Goal: Task Accomplishment & Management: Use online tool/utility

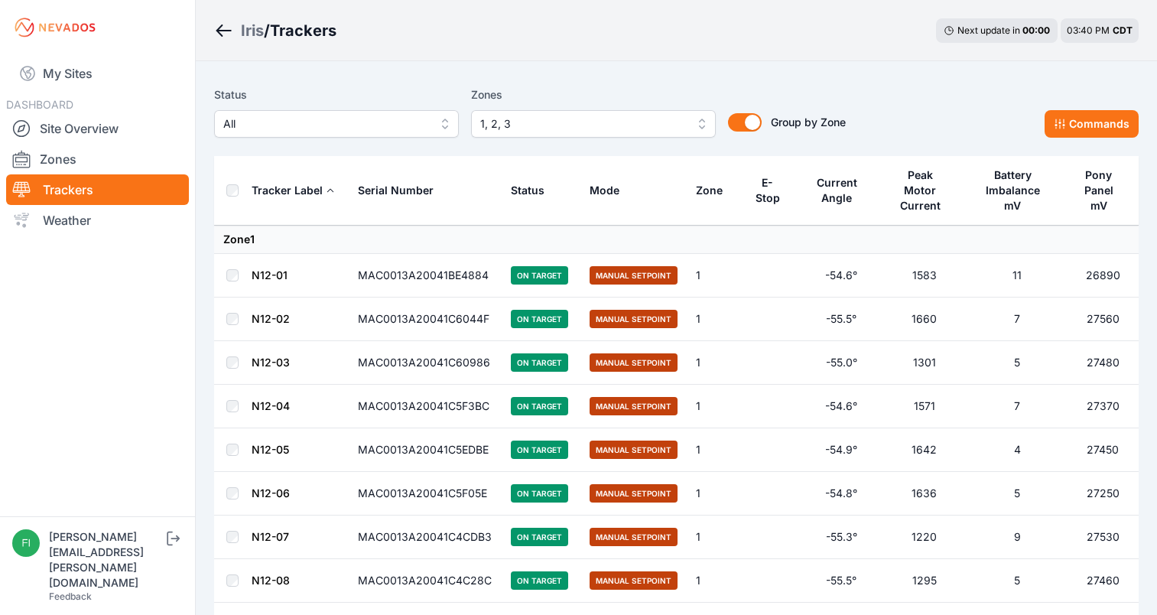
scroll to position [8383, 0]
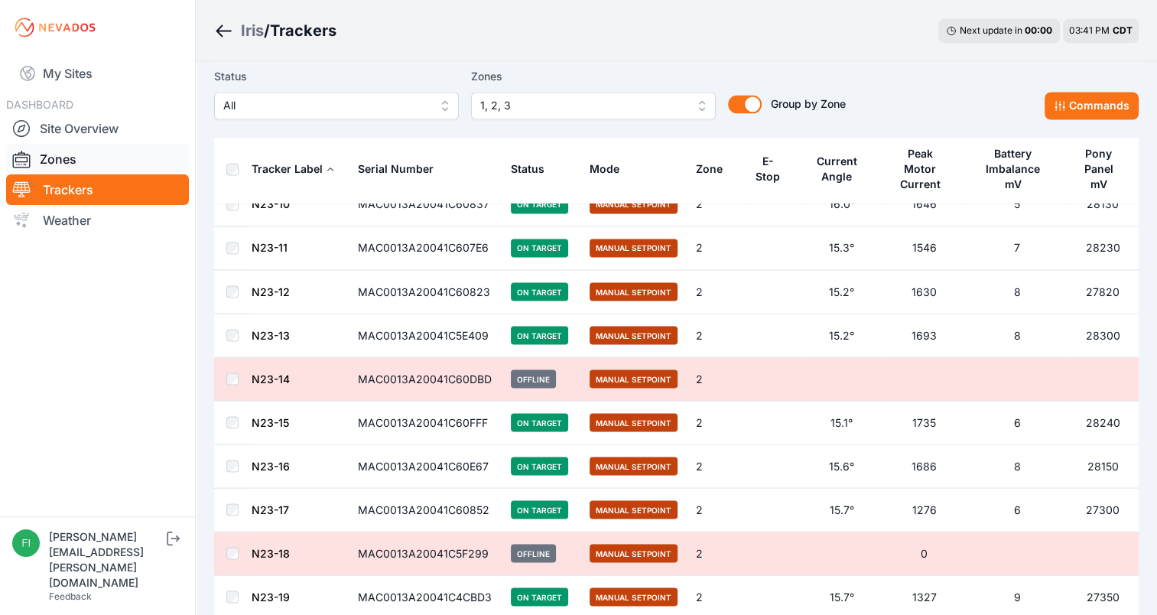
click at [106, 160] on link "Zones" at bounding box center [97, 159] width 183 height 31
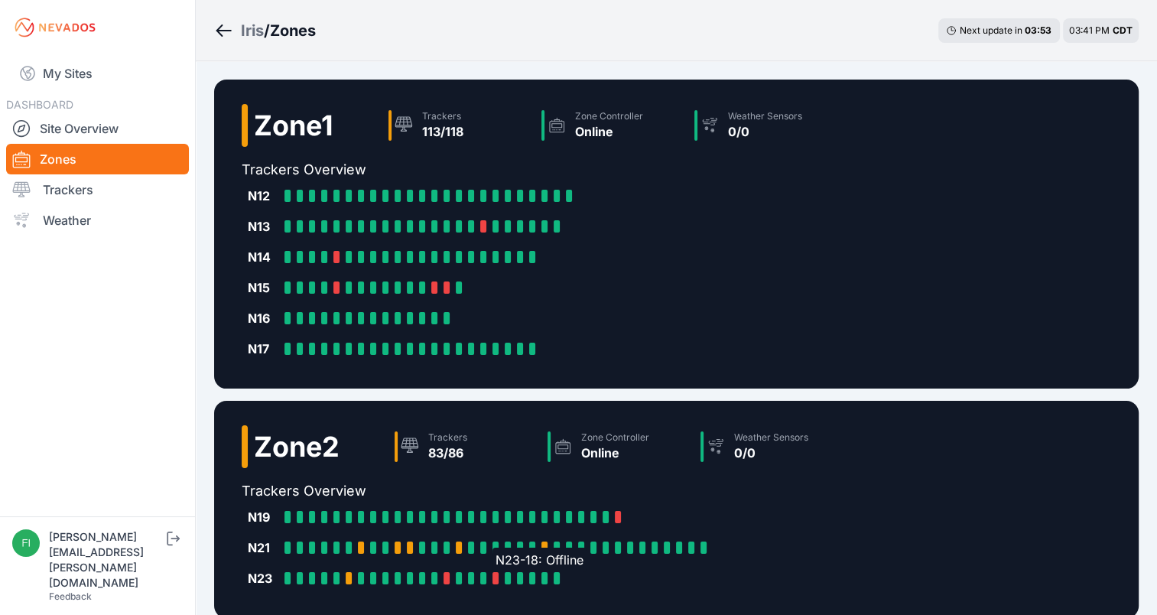
click at [499, 573] on div "N23-18: Offline" at bounding box center [499, 578] width 12 height 12
click at [64, 194] on link "Trackers" at bounding box center [97, 189] width 183 height 31
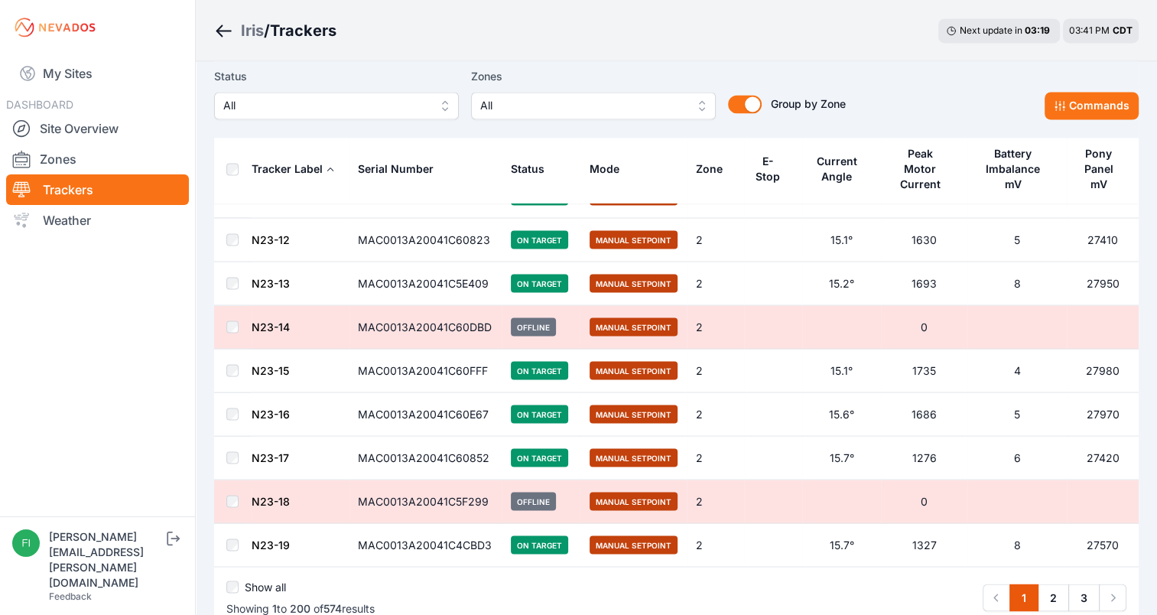
scroll to position [8454, 0]
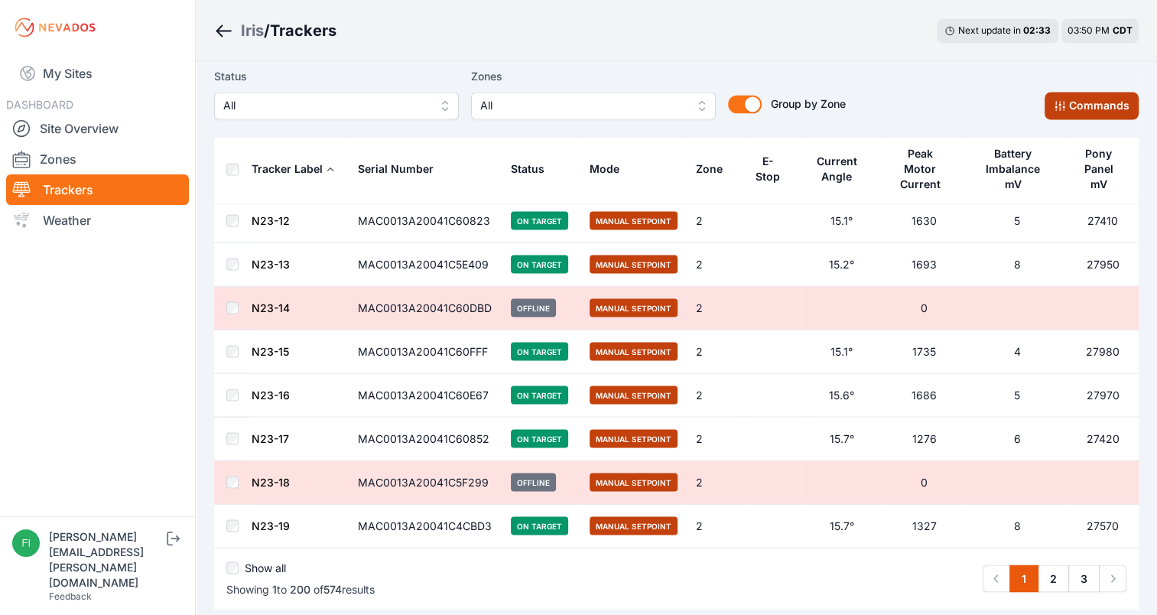
click at [1075, 97] on button "Commands" at bounding box center [1092, 106] width 94 height 28
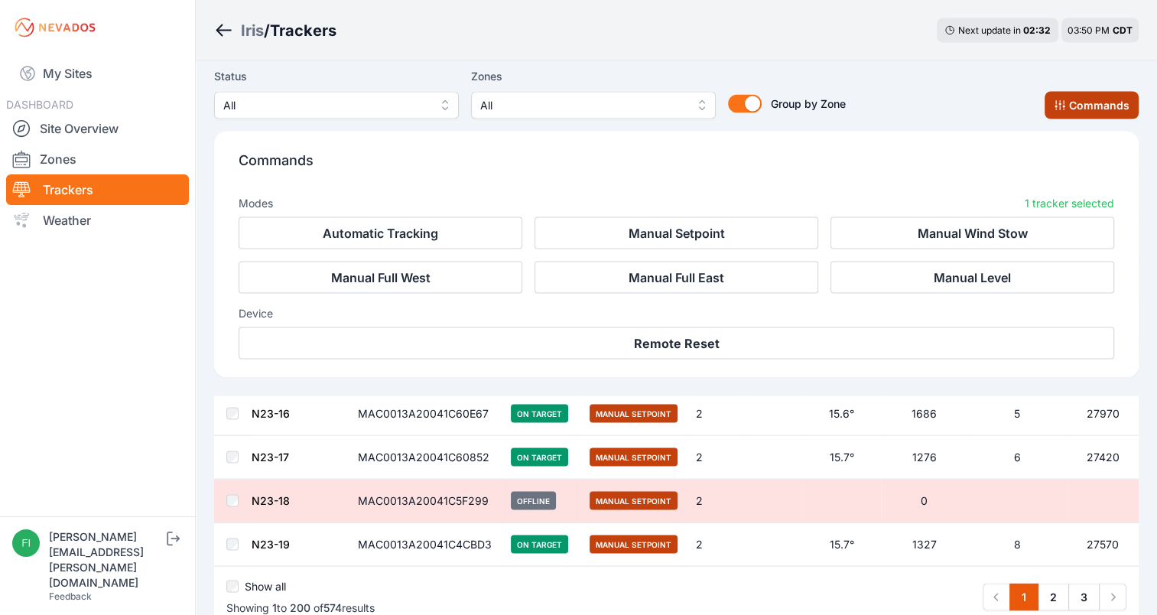
scroll to position [8712, 0]
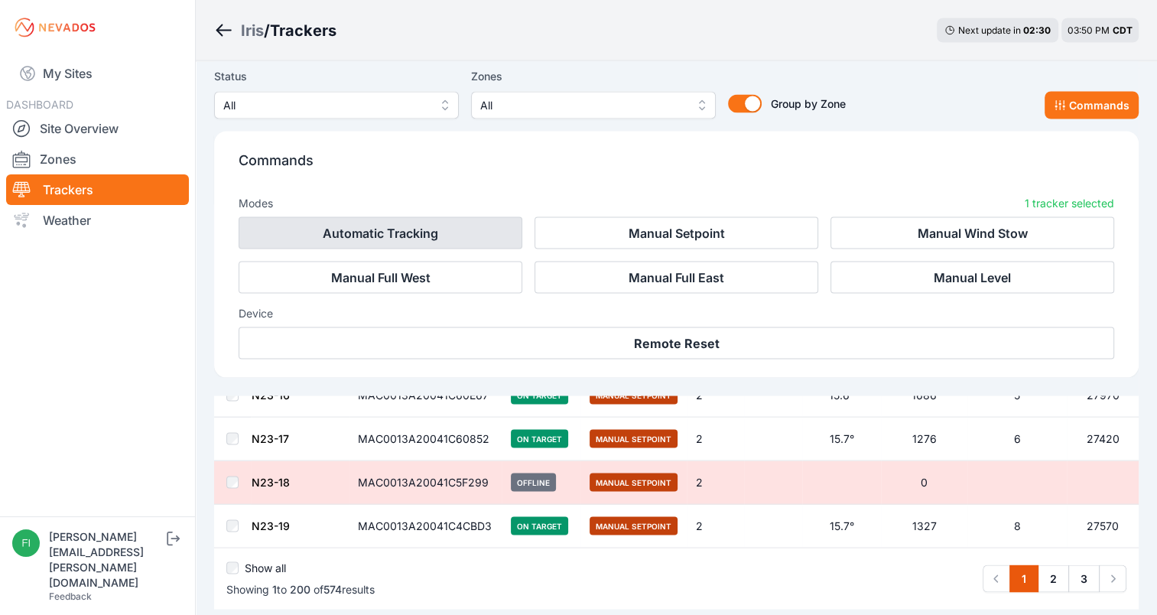
click at [519, 239] on button "Automatic Tracking" at bounding box center [381, 233] width 284 height 32
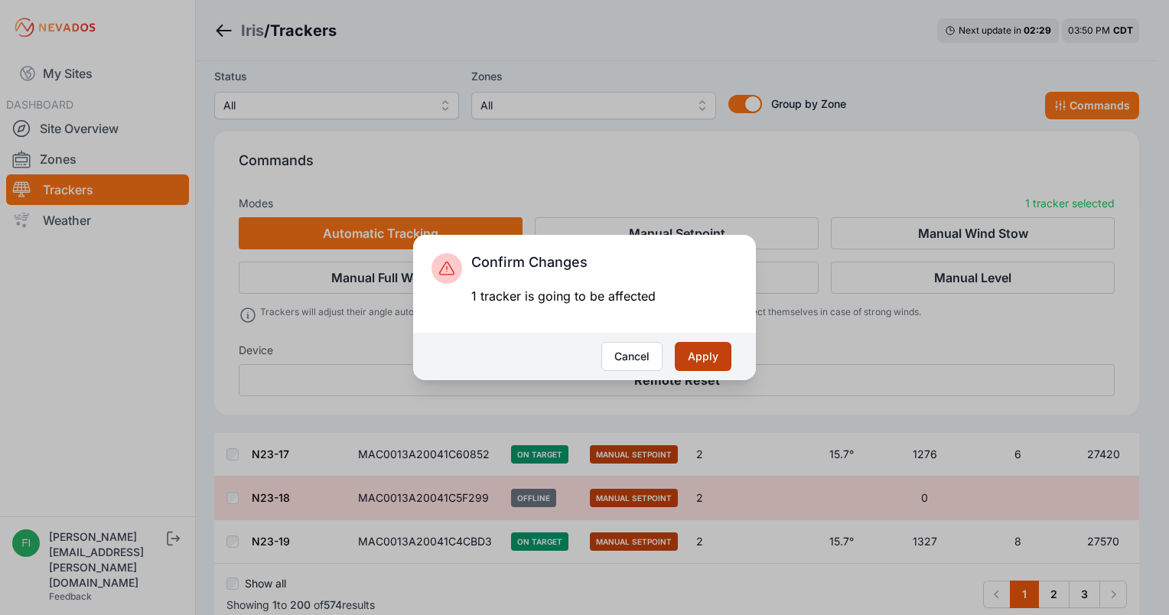
click at [693, 359] on button "Apply" at bounding box center [703, 356] width 57 height 29
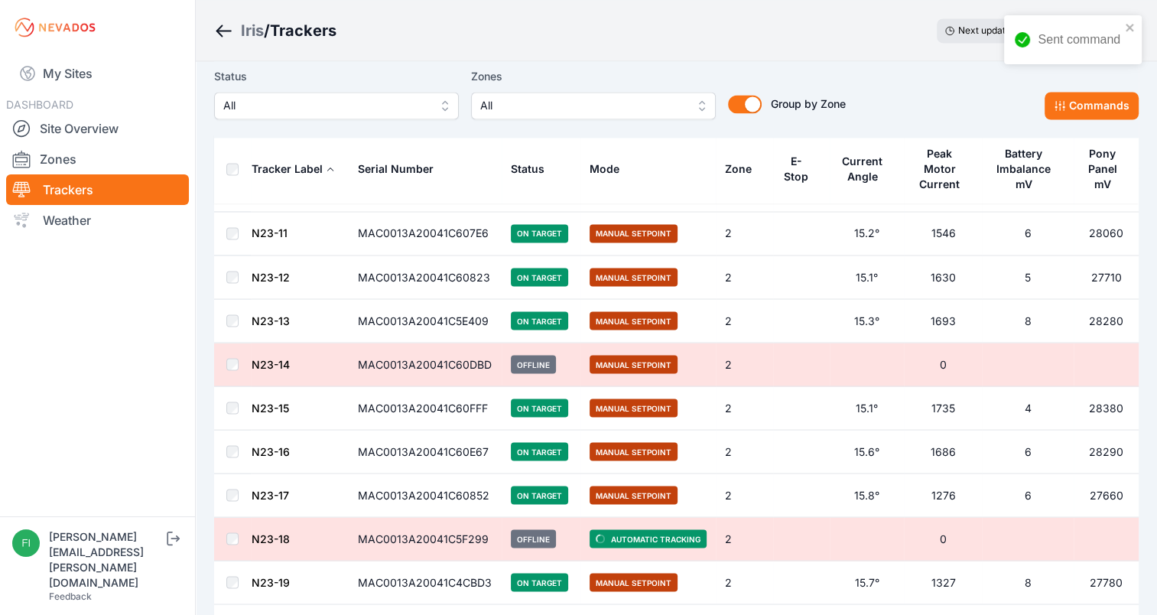
scroll to position [8454, 0]
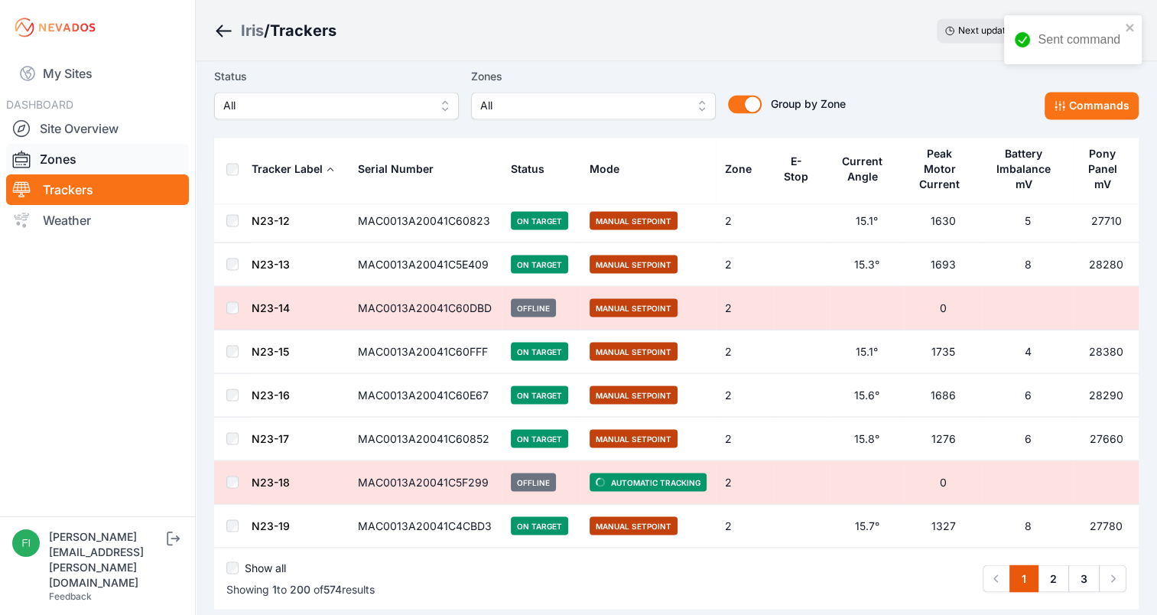
click at [71, 144] on link "Zones" at bounding box center [97, 159] width 183 height 31
click at [68, 157] on link "Zones" at bounding box center [97, 159] width 183 height 31
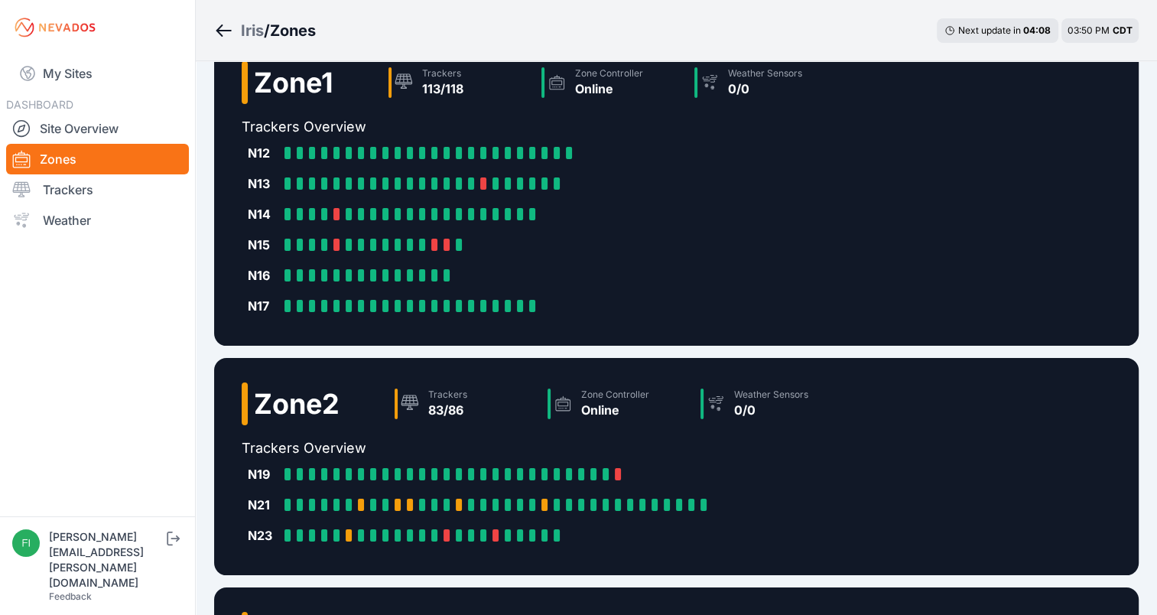
scroll to position [47, 0]
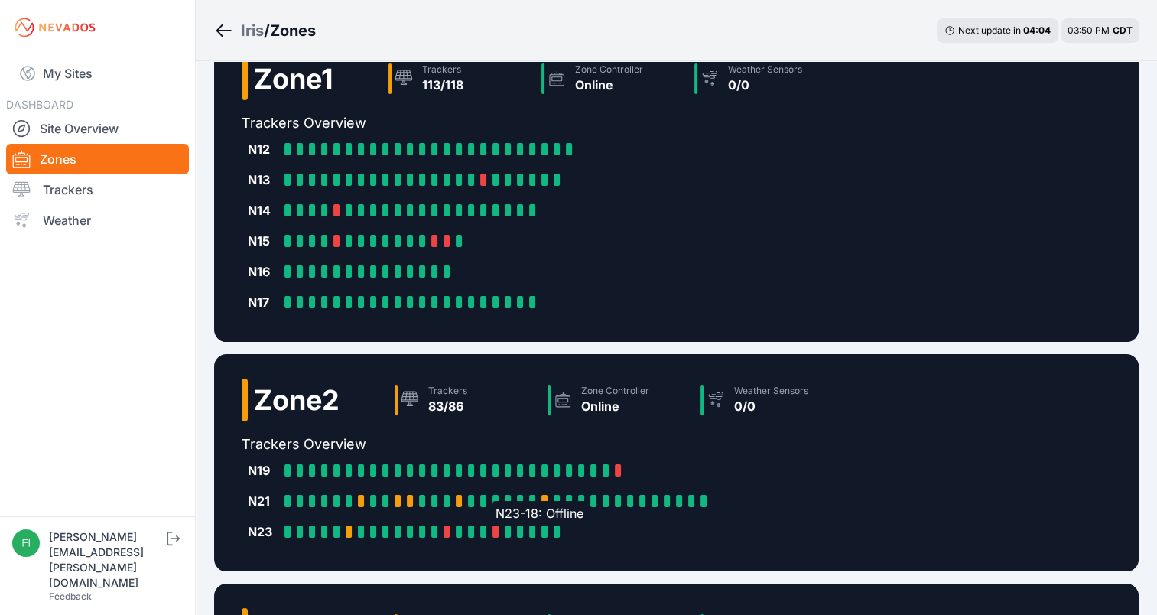
click at [493, 528] on div at bounding box center [496, 531] width 6 height 12
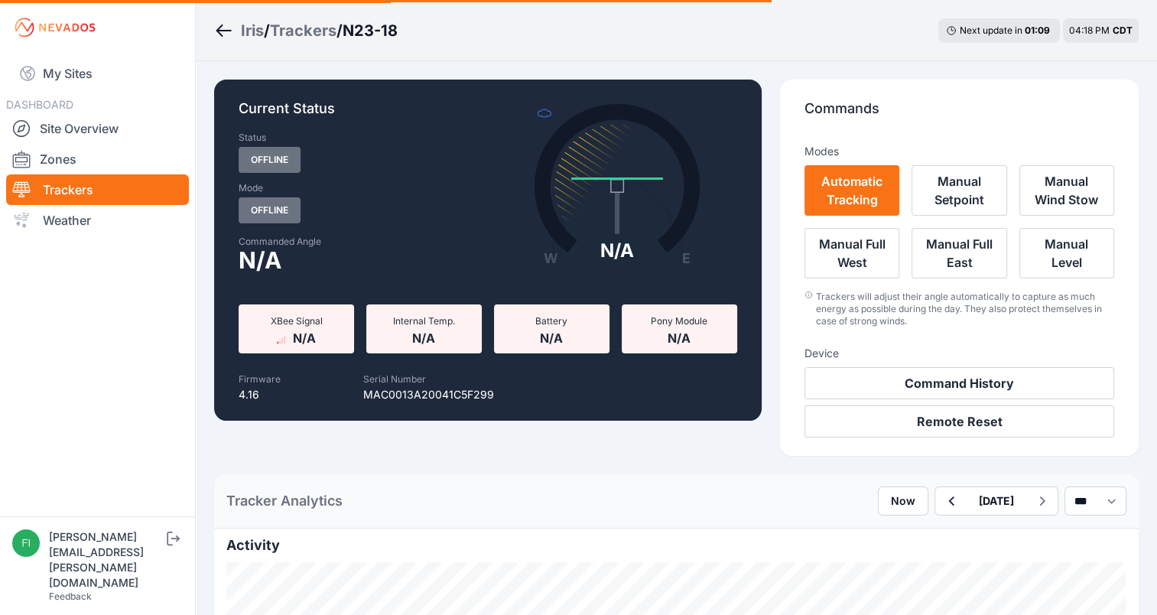
scroll to position [47, 0]
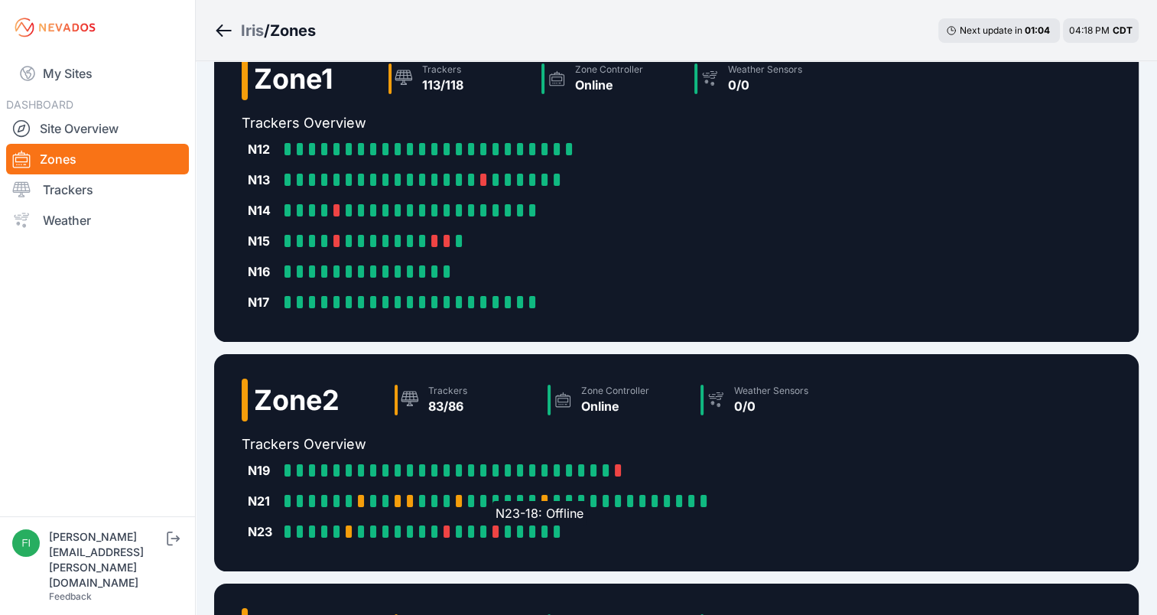
click at [496, 529] on div at bounding box center [496, 531] width 6 height 12
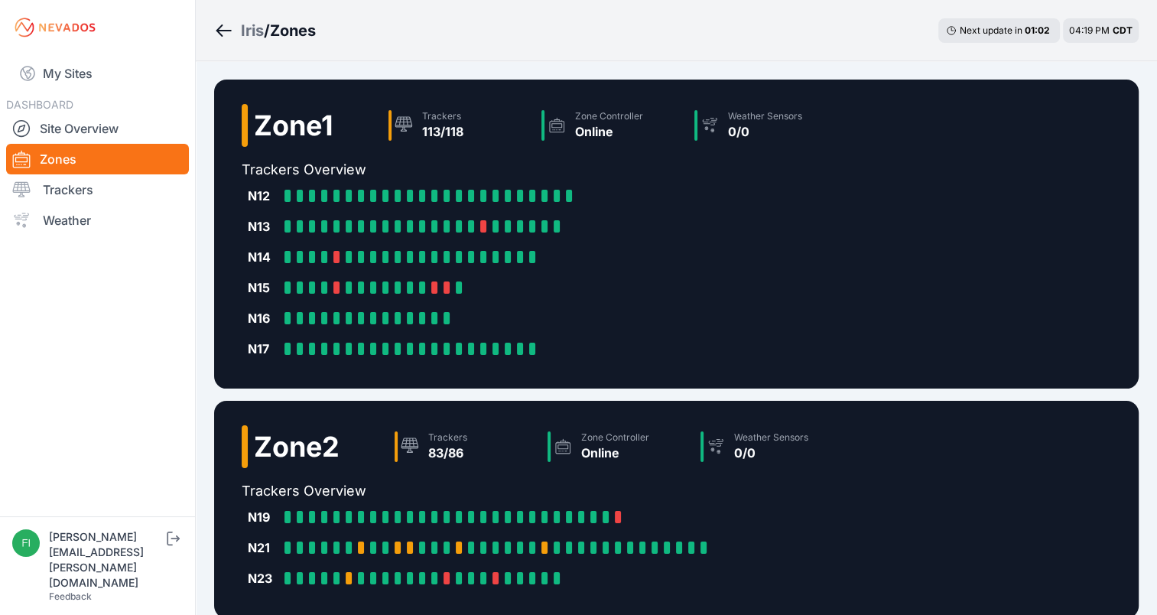
scroll to position [47, 0]
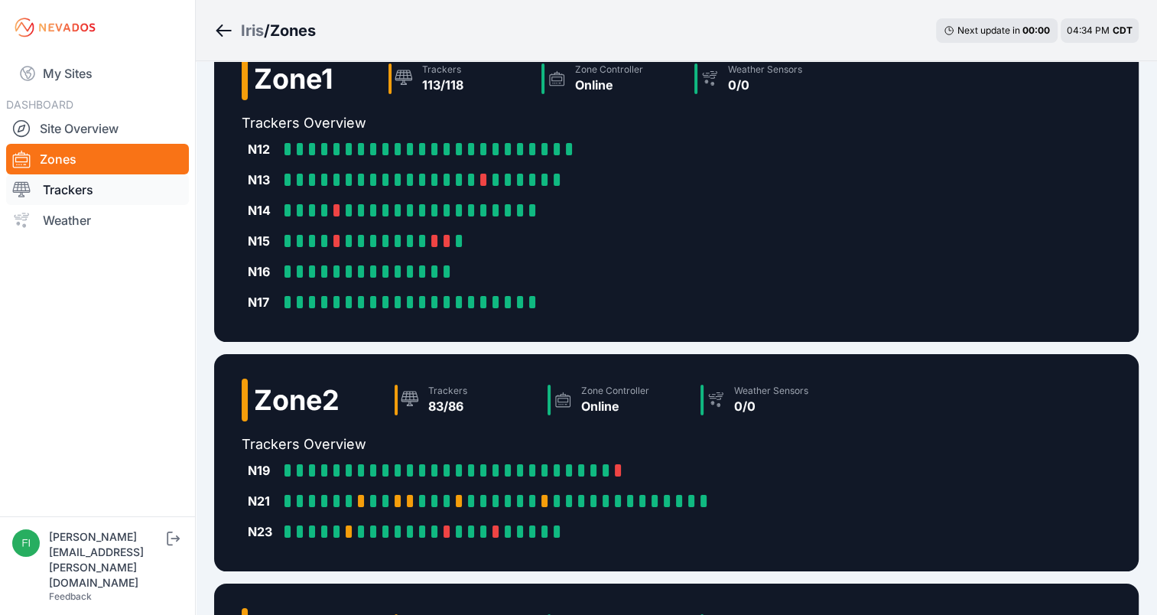
click at [76, 183] on link "Trackers" at bounding box center [97, 189] width 183 height 31
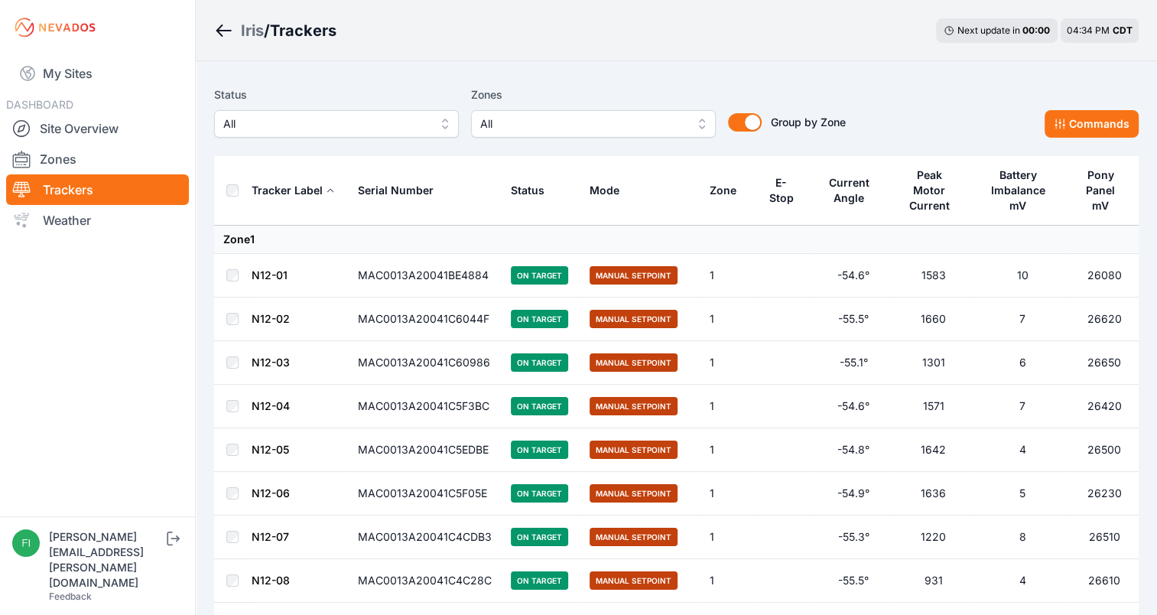
click at [688, 189] on th "Mode" at bounding box center [641, 191] width 120 height 70
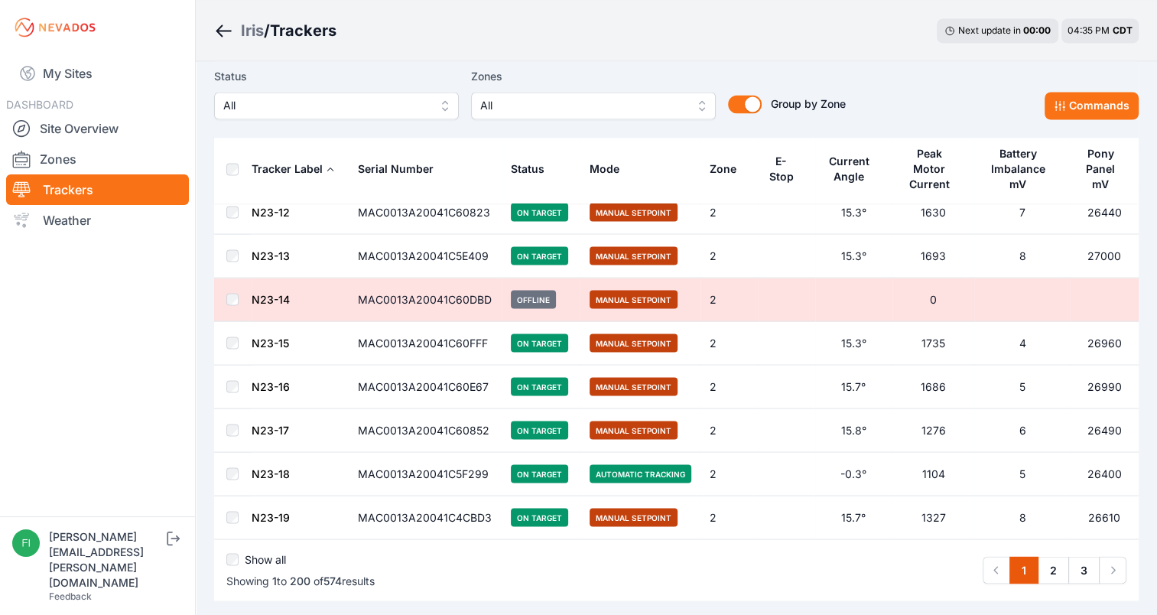
scroll to position [8531, 0]
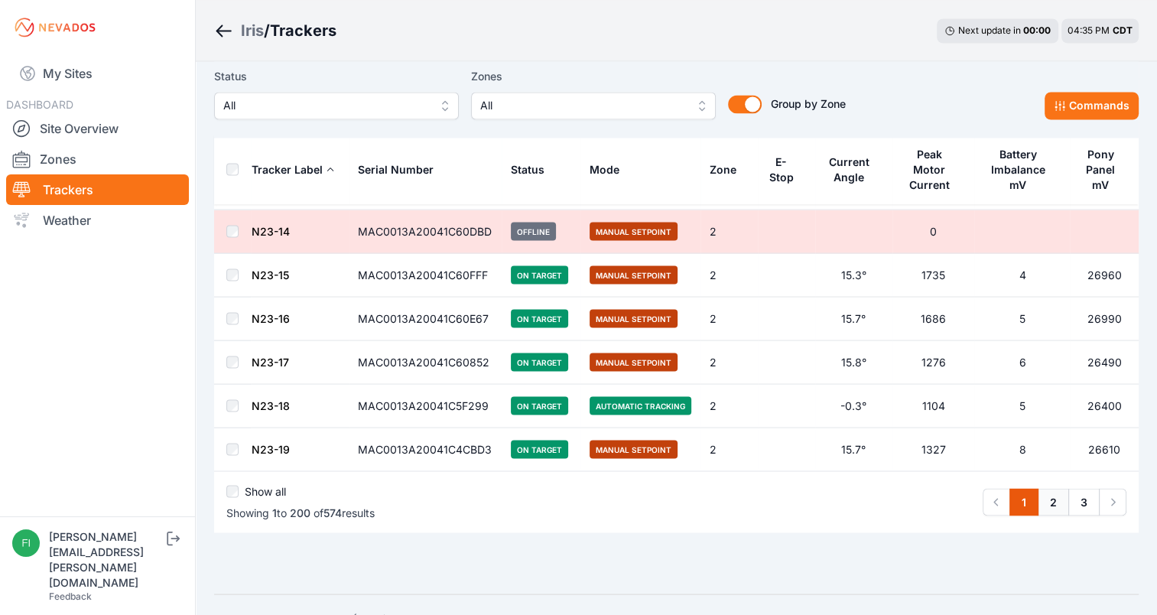
click at [1056, 488] on link "2" at bounding box center [1053, 502] width 31 height 28
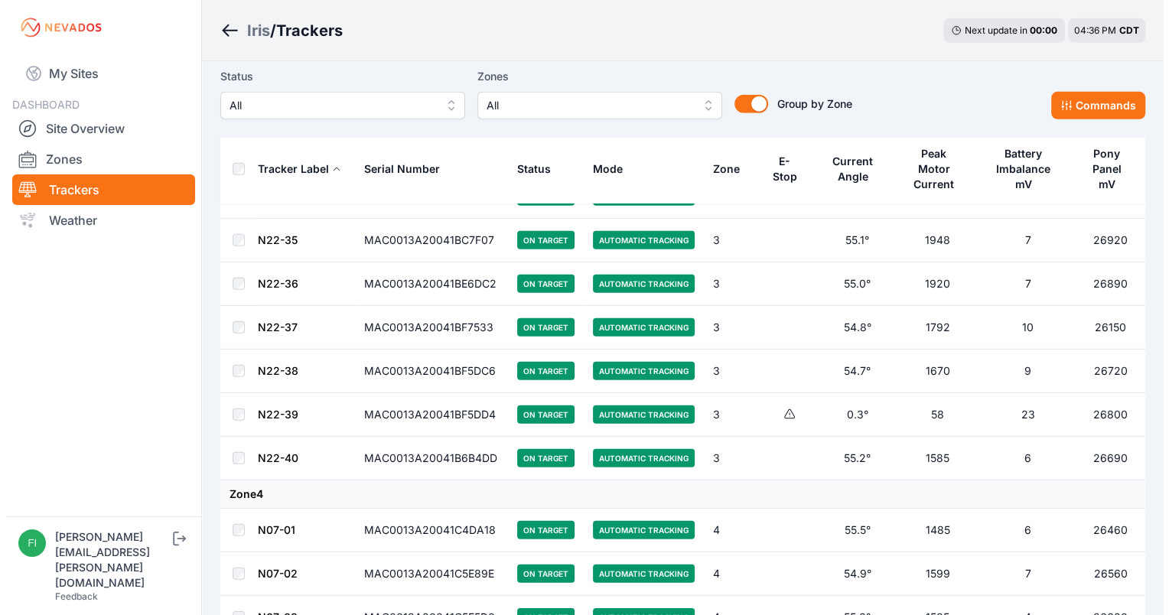
scroll to position [4498, 0]
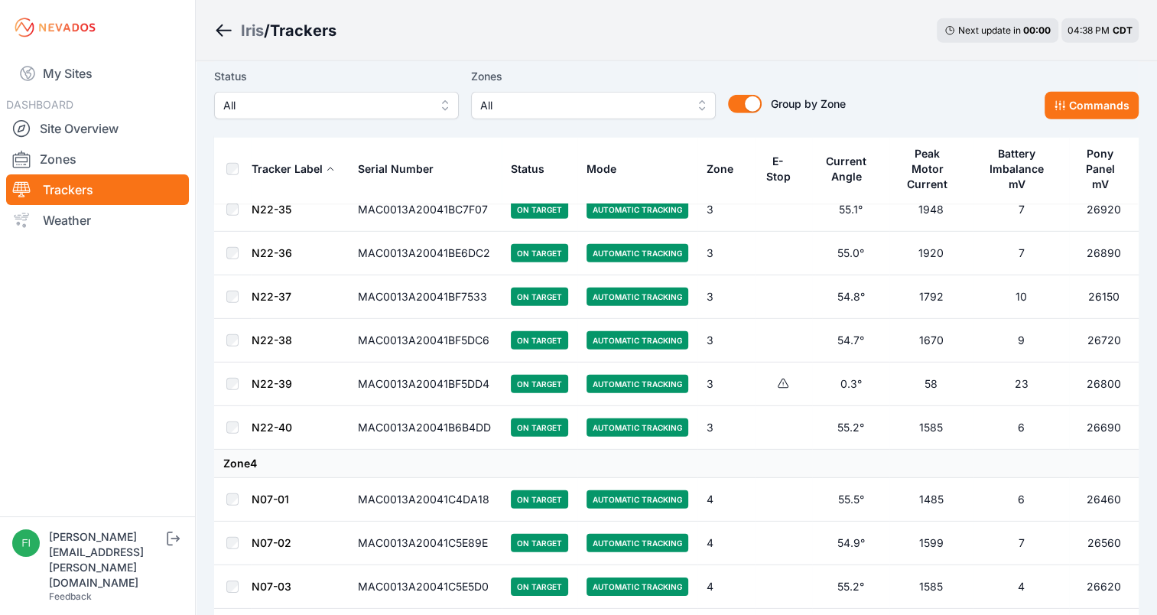
click at [654, 114] on span "All" at bounding box center [582, 105] width 205 height 18
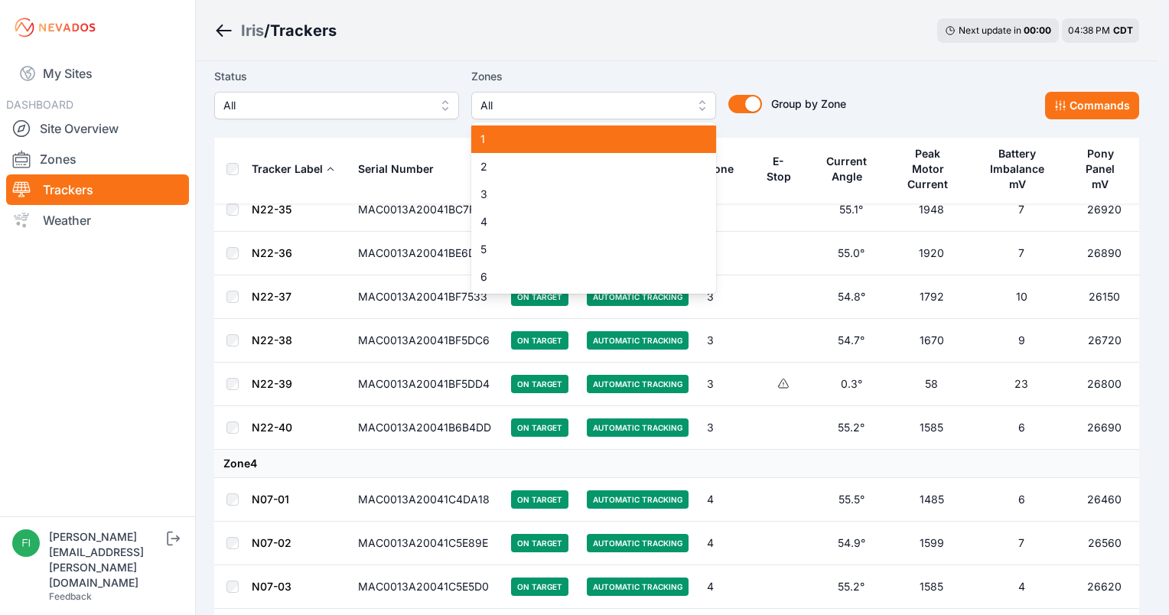
click at [629, 138] on span "1" at bounding box center [584, 139] width 208 height 15
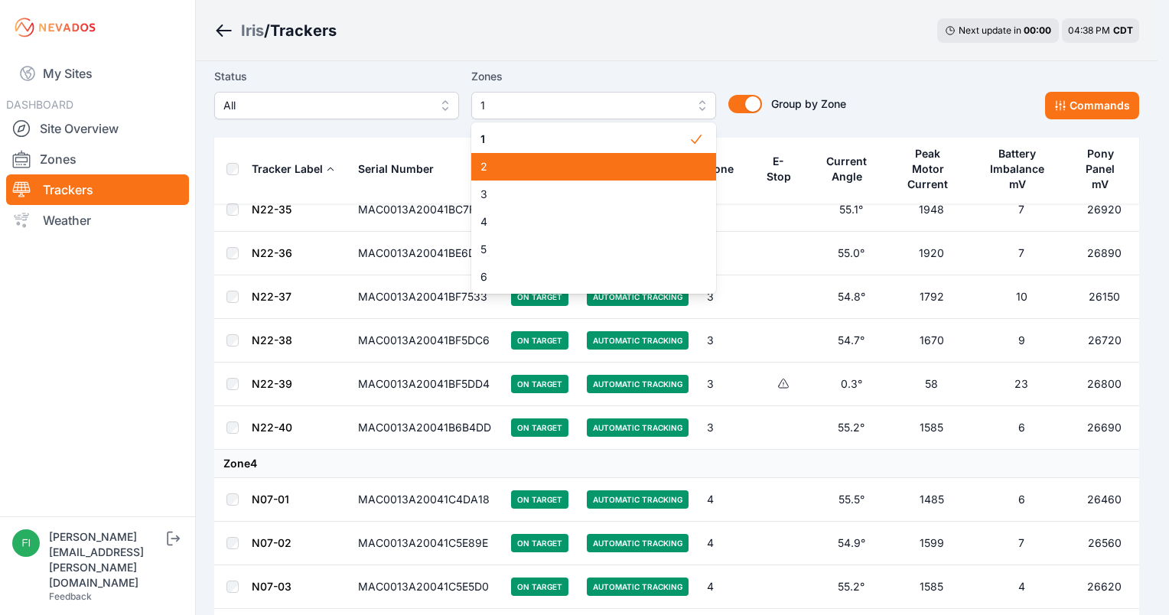
click at [609, 147] on span "1" at bounding box center [584, 139] width 208 height 15
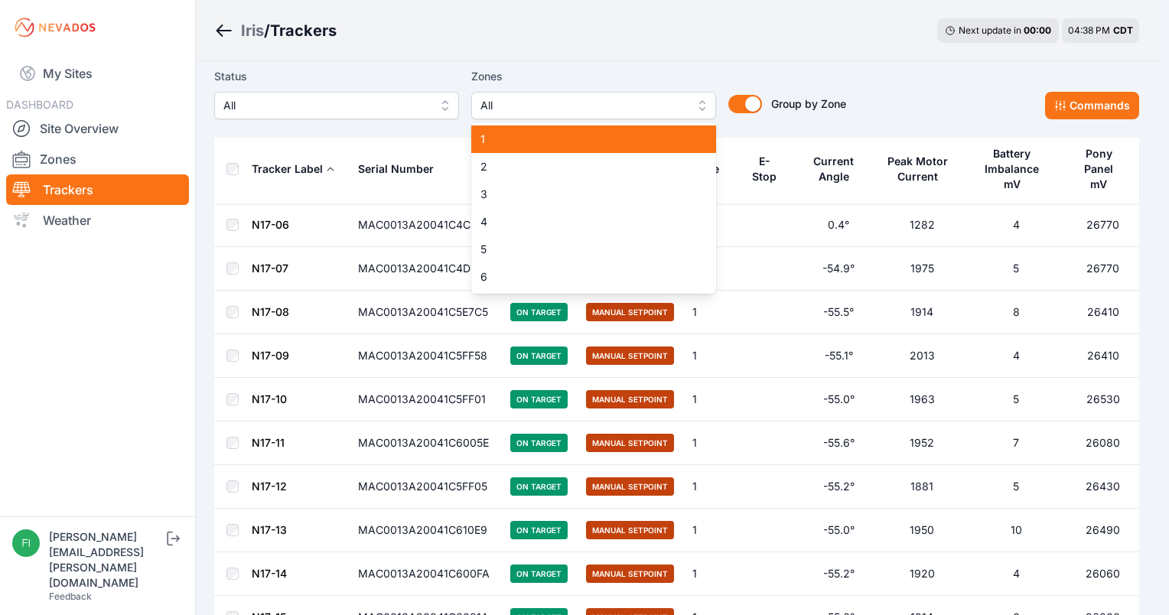
click at [609, 147] on span "1" at bounding box center [584, 139] width 208 height 15
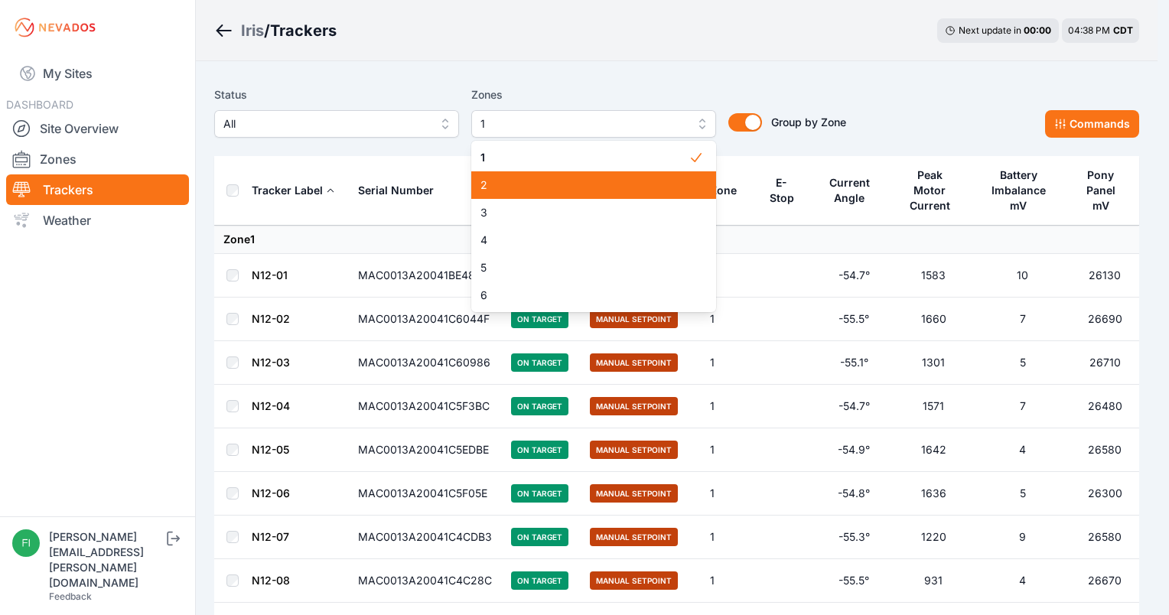
click at [602, 190] on span "2" at bounding box center [584, 184] width 208 height 15
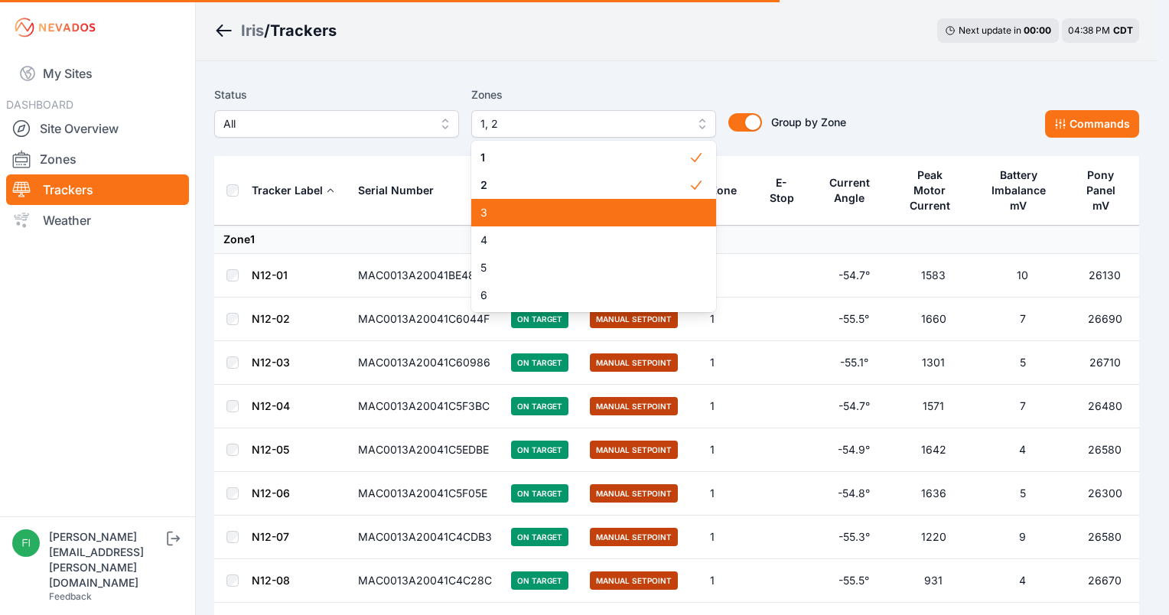
click at [597, 212] on span "3" at bounding box center [584, 212] width 208 height 15
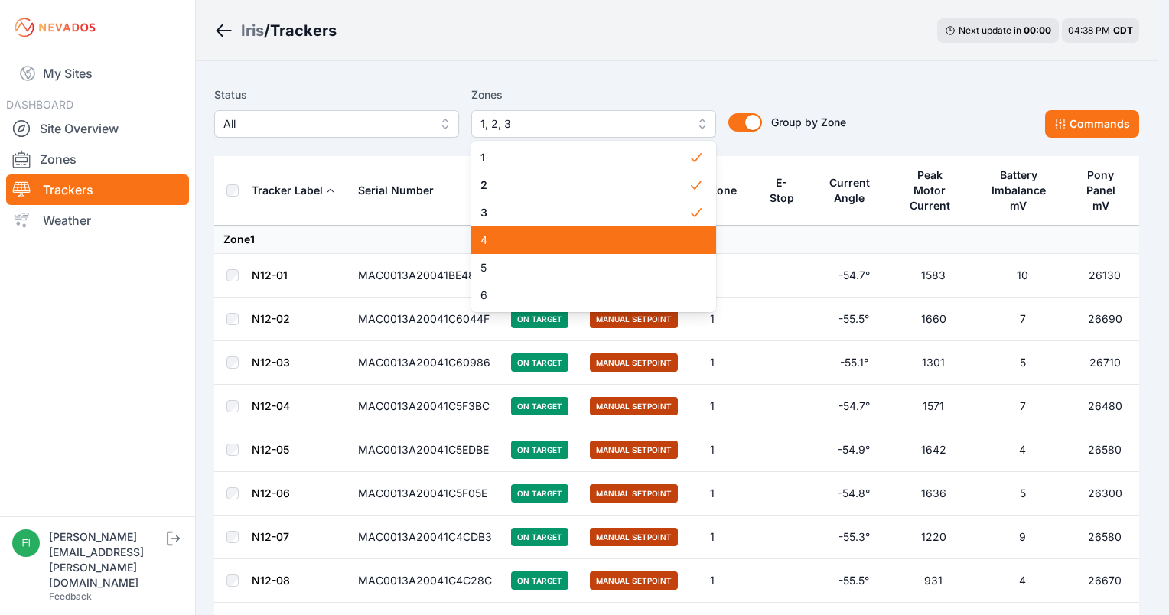
click at [594, 236] on span "4" at bounding box center [584, 240] width 208 height 15
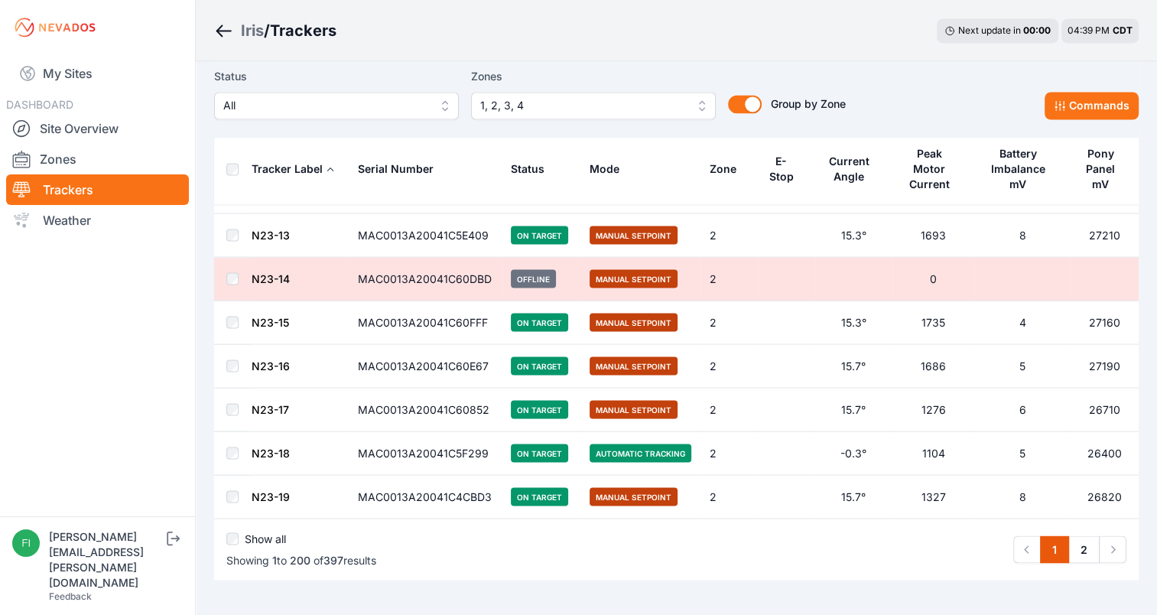
scroll to position [8503, 0]
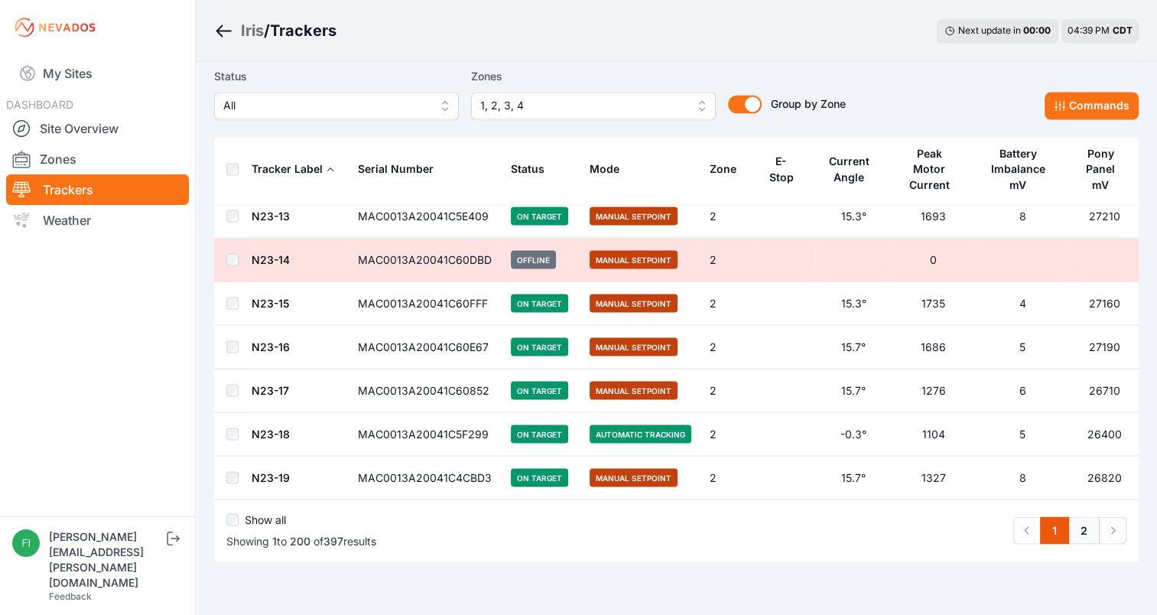
click at [1079, 516] on link "2" at bounding box center [1084, 530] width 31 height 28
